Goal: Find specific page/section: Find specific page/section

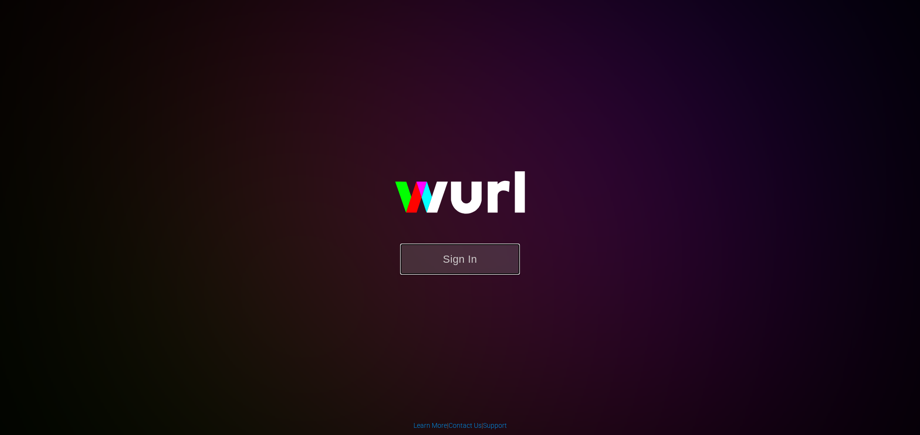
click at [487, 256] on button "Sign In" at bounding box center [460, 259] width 120 height 31
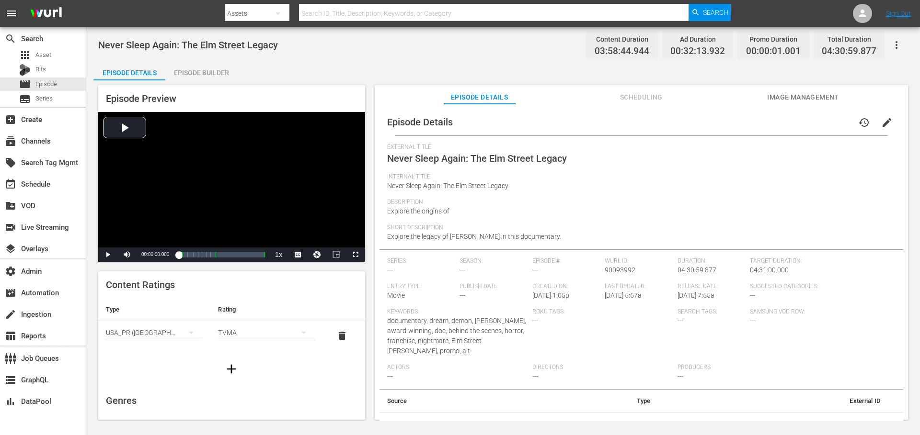
click at [892, 46] on icon "button" at bounding box center [895, 44] width 11 height 11
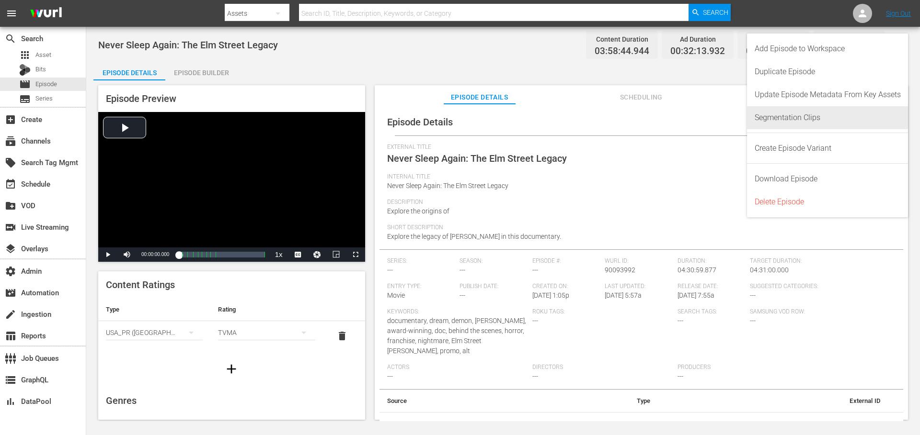
click at [820, 118] on div "Segmentation Clips" at bounding box center [827, 117] width 146 height 23
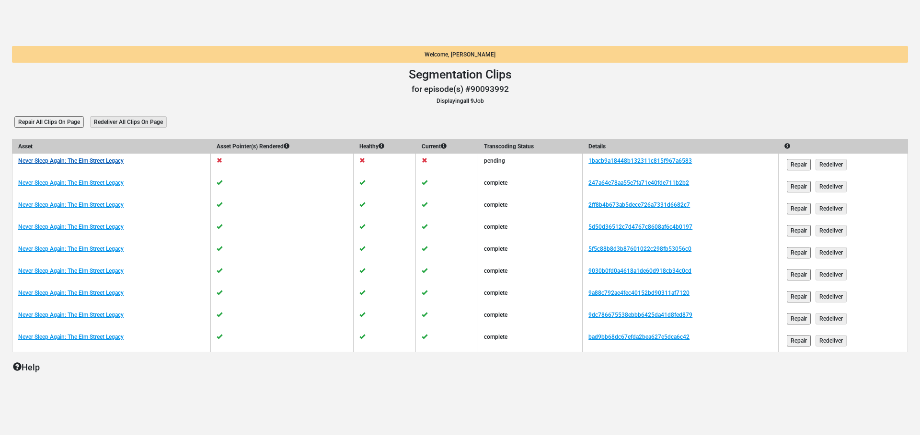
click at [118, 161] on link "Never Sleep Again: The Elm Street Legacy" at bounding box center [70, 161] width 105 height 7
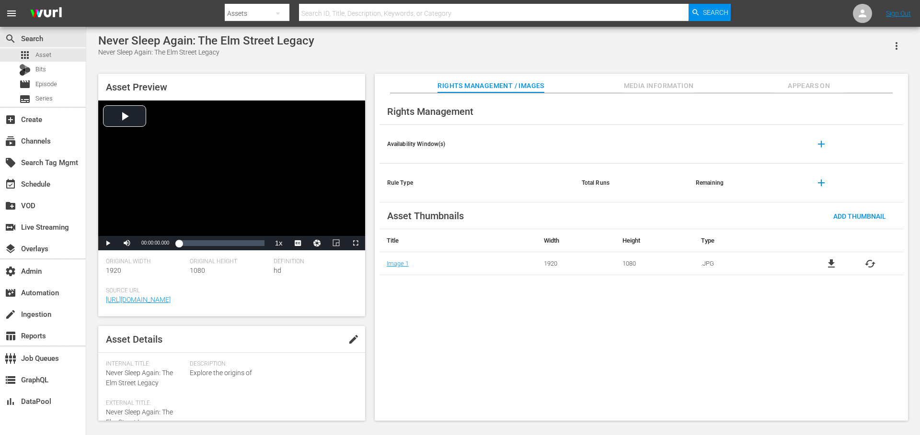
click at [895, 48] on icon "button" at bounding box center [895, 45] width 11 height 11
click at [849, 78] on div "Segmentation Clips" at bounding box center [854, 72] width 92 height 23
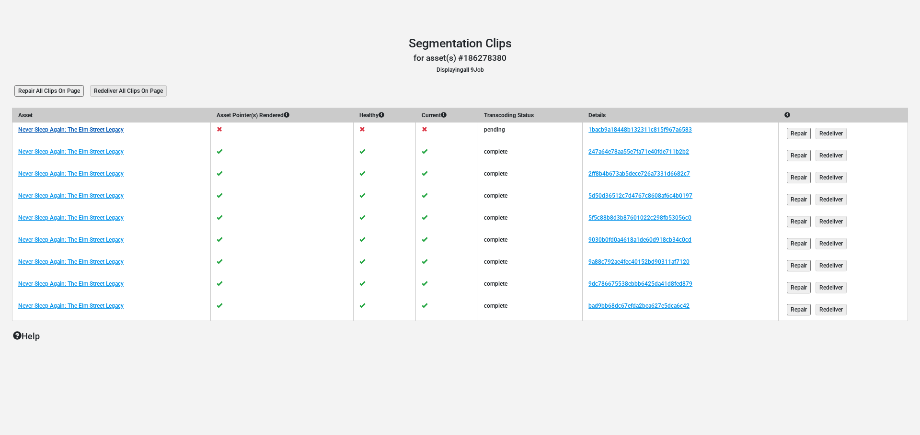
click at [123, 129] on link "Never Sleep Again: The Elm Street Legacy" at bounding box center [70, 129] width 105 height 7
click at [620, 129] on link "1bacb9a18448b132311c815f967a6583" at bounding box center [639, 129] width 103 height 7
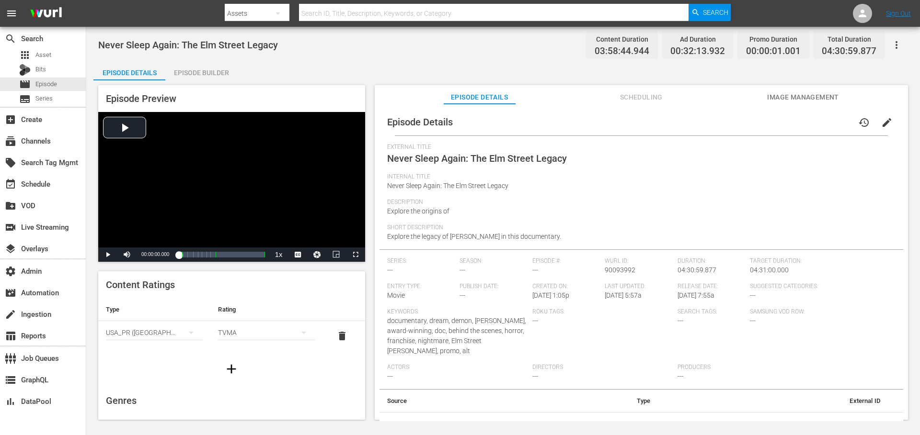
click at [896, 44] on icon "button" at bounding box center [896, 45] width 2 height 8
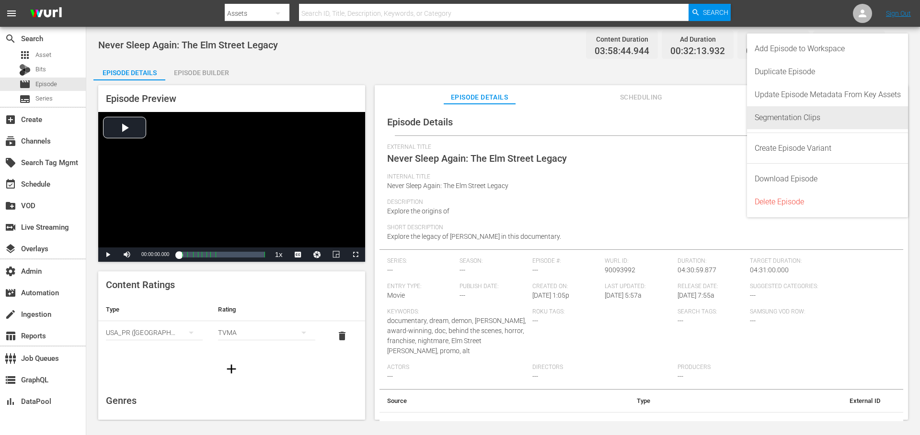
click at [795, 119] on div "Segmentation Clips" at bounding box center [827, 117] width 146 height 23
